Goal: Check status: Check status

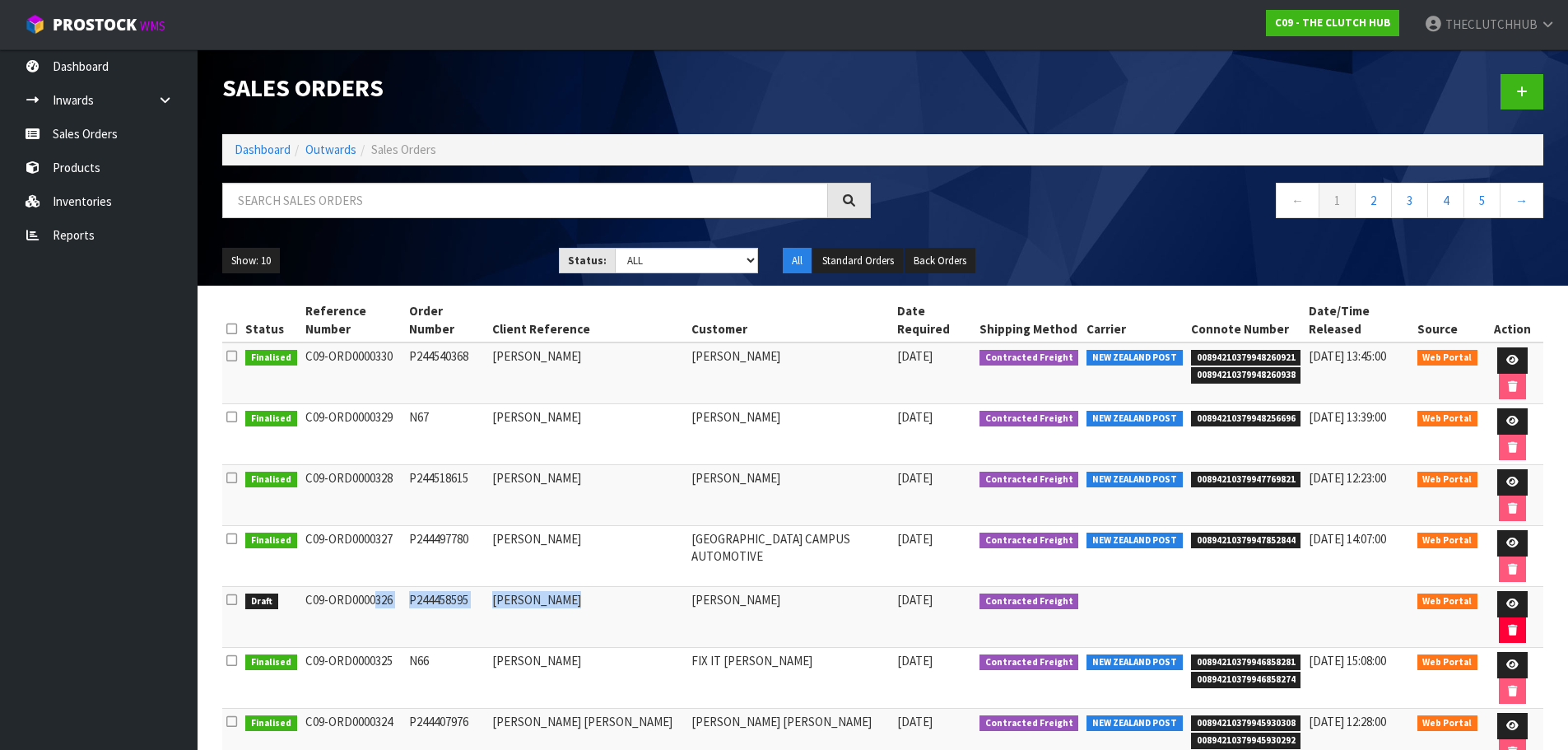
drag, startPoint x: 593, startPoint y: 498, endPoint x: 305, endPoint y: 500, distance: 288.0
click at [305, 587] on tr "Draft C09-ORD0000326 P244458595 CASSINA GIBBS CASSINA GIBBS 08/09/2025 Contract…" at bounding box center [882, 617] width 1321 height 61
copy tr "C09-ORD0000326 P244458595 CASSINA GIBBS"
click at [76, 132] on link "Sales Orders" at bounding box center [99, 134] width 197 height 34
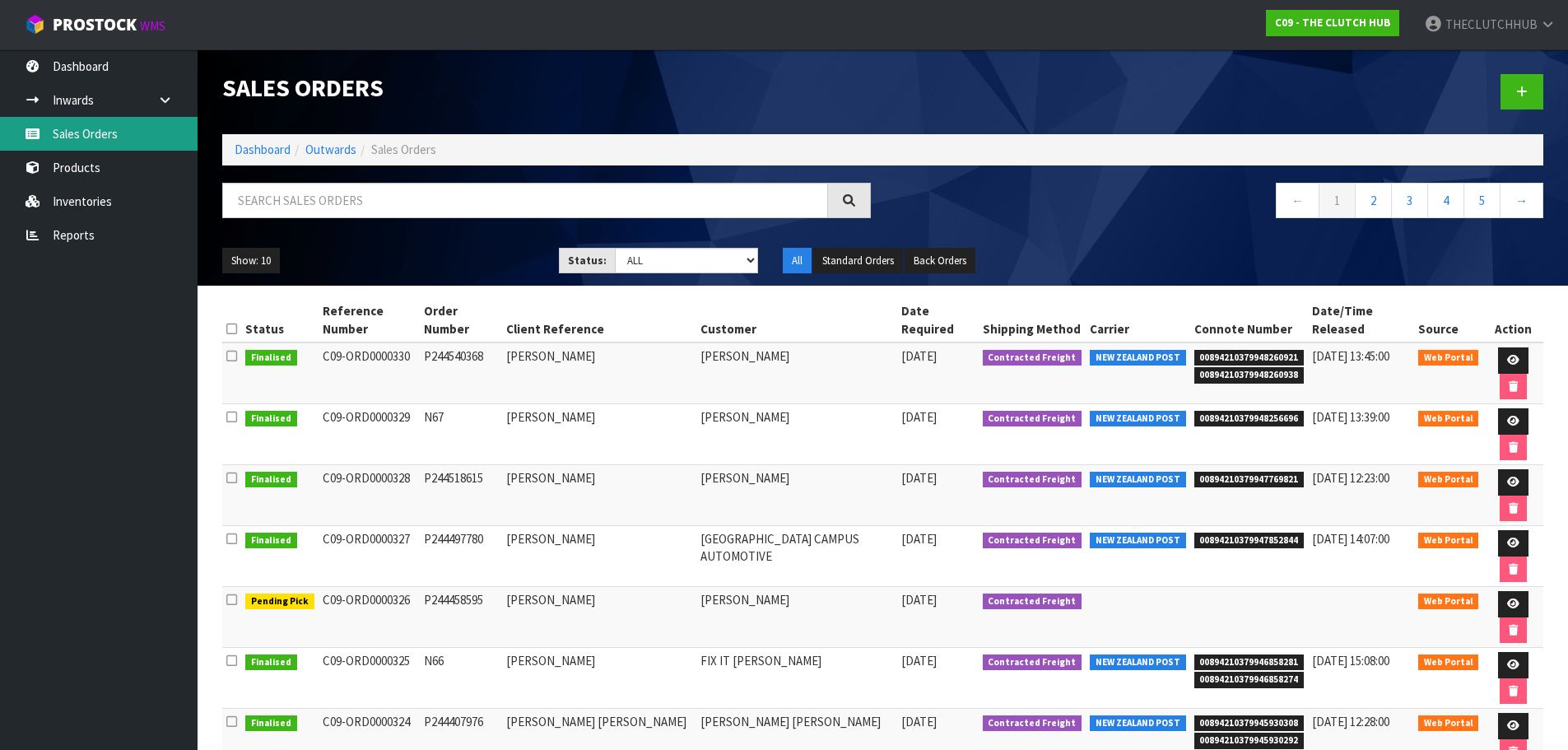
click at [128, 125] on link "Sales Orders" at bounding box center [99, 134] width 197 height 34
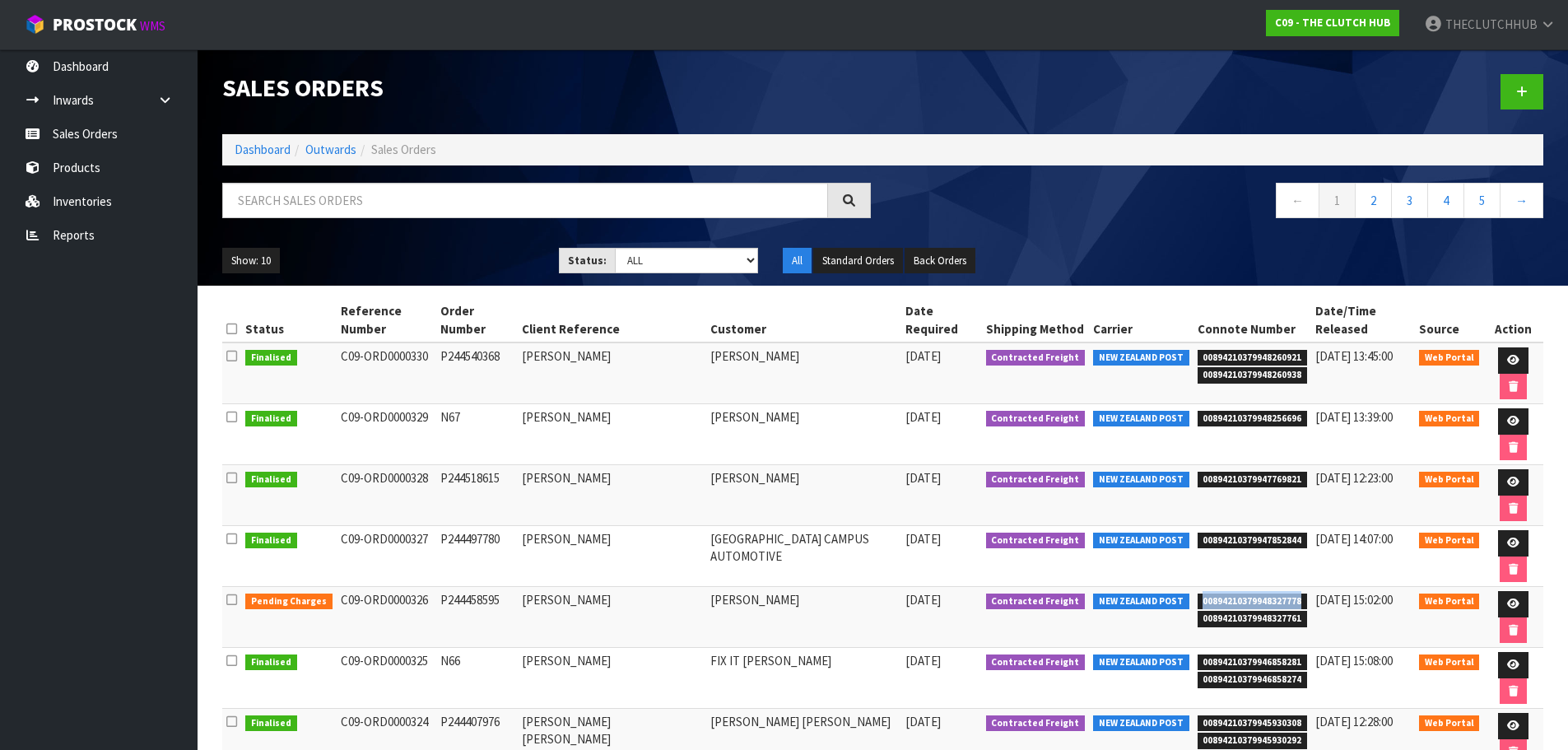
drag, startPoint x: 1286, startPoint y: 496, endPoint x: 1184, endPoint y: 505, distance: 102.4
click at [1198, 594] on span "00894210379948327778" at bounding box center [1253, 602] width 111 height 16
copy span "00894210379948327778"
drag, startPoint x: 1284, startPoint y: 517, endPoint x: 1186, endPoint y: 524, distance: 98.2
click at [1198, 611] on span "00894210379948327761" at bounding box center [1253, 619] width 111 height 16
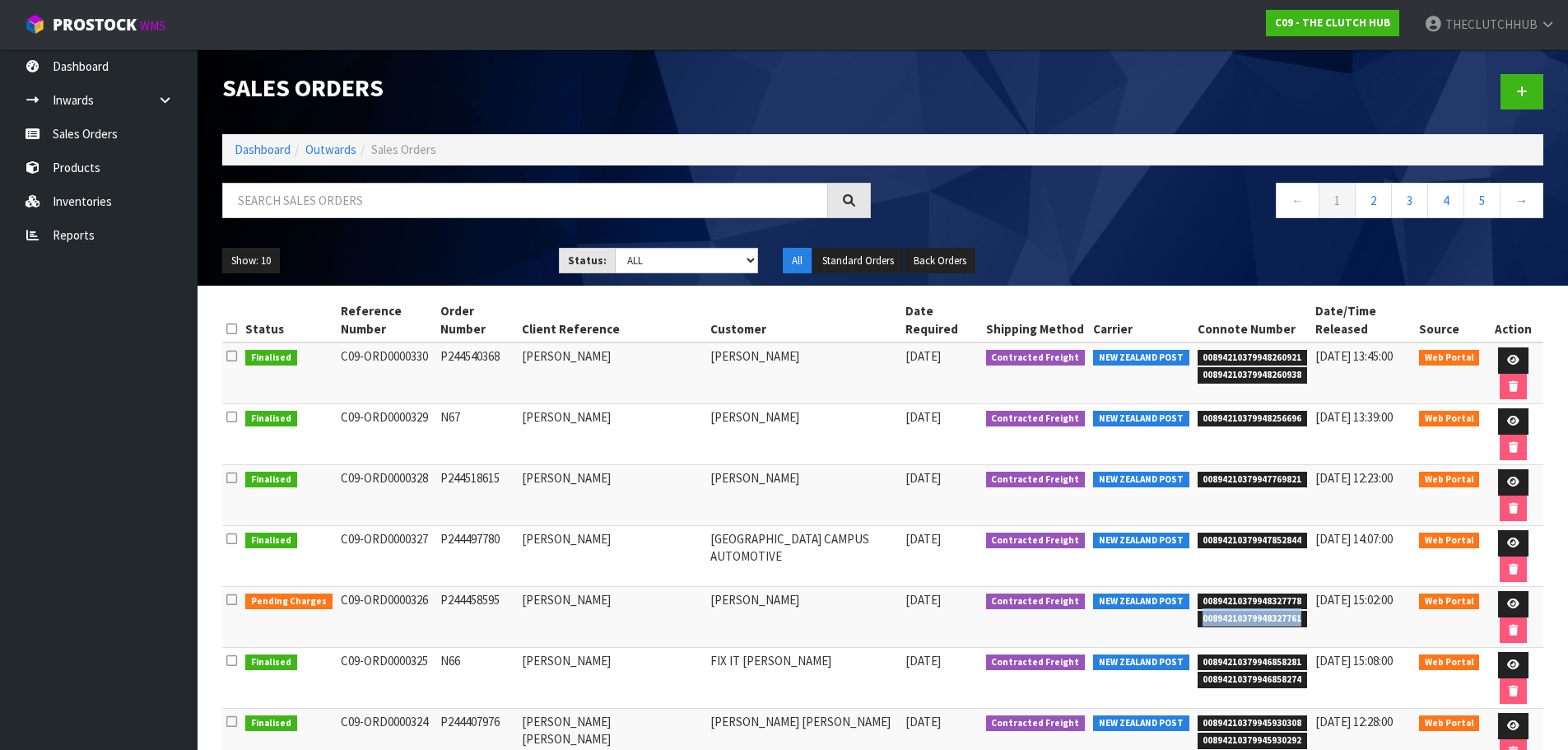
copy span "00894210379948327761"
